Goal: Find specific page/section: Find specific page/section

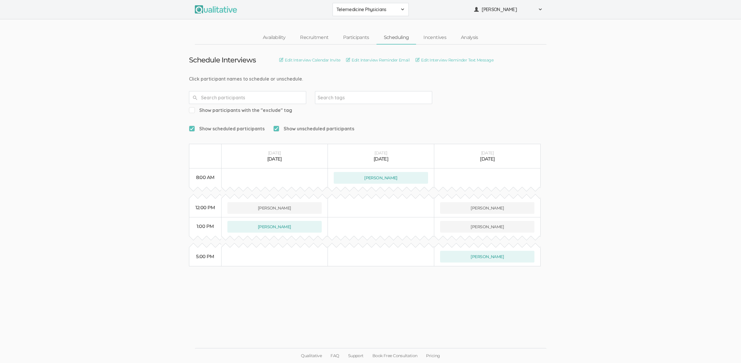
click at [68, 107] on ui-view "Schedule Interviews Edit Interview Calendar Invite Edit Interview Reminder Emai…" at bounding box center [370, 182] width 741 height 274
